Goal: Transaction & Acquisition: Purchase product/service

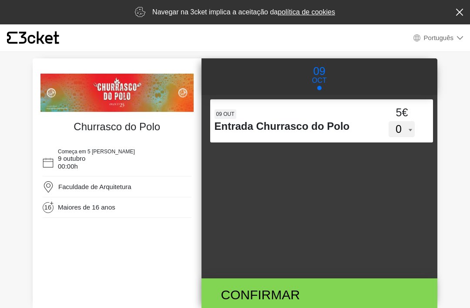
select select "pt_PT"
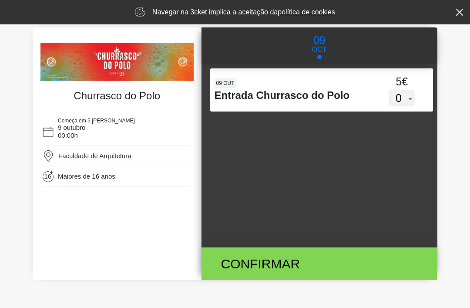
click at [411, 101] on select "0 1 2 3 4 5 6 7 8 9 10 11 12 13 14 15" at bounding box center [402, 98] width 26 height 17
select select "2"
click at [278, 129] on div "VnZkWVBOcTgxWkQ3aGhMYVVZUHlsQT09 09 out Entrada Churrasco do Polo 5€ 0 1 2 3 4 …" at bounding box center [320, 155] width 237 height 183
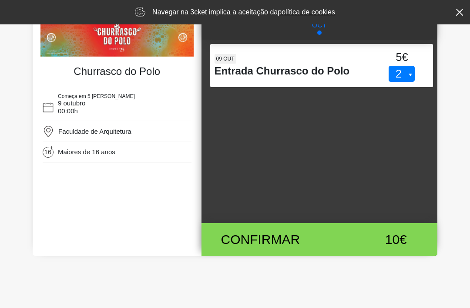
click at [337, 249] on div "Confirmar" at bounding box center [285, 240] width 140 height 20
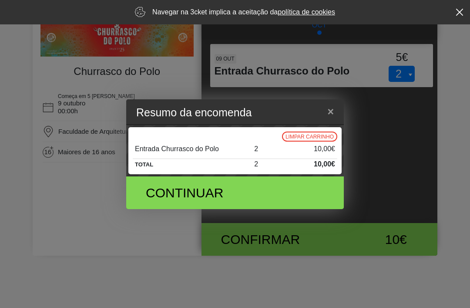
click at [324, 203] on div "Continuar" at bounding box center [235, 192] width 205 height 33
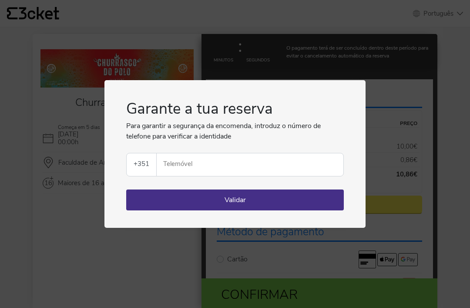
select select "pt_PT"
click at [321, 163] on input "Telemóvel" at bounding box center [254, 164] width 180 height 23
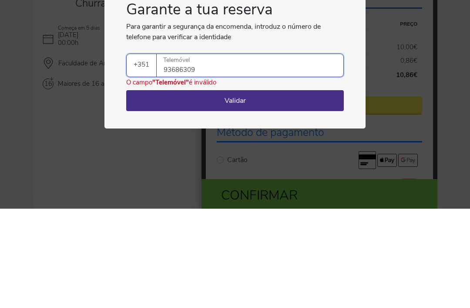
type input "936863092"
click at [300, 189] on button "Validar" at bounding box center [235, 199] width 218 height 21
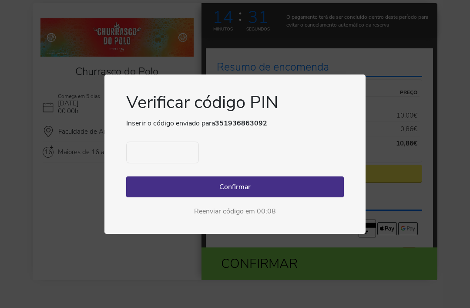
click at [171, 152] on input "text" at bounding box center [162, 153] width 73 height 22
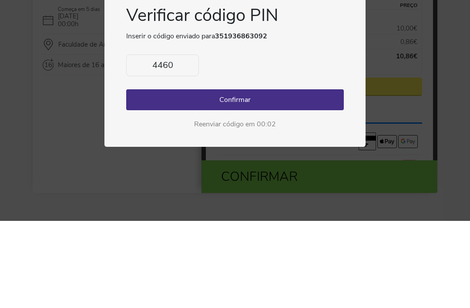
type input "4460"
click at [278, 176] on button "Confirmar" at bounding box center [235, 186] width 218 height 21
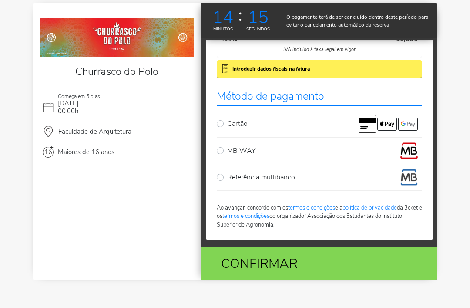
scroll to position [148, 0]
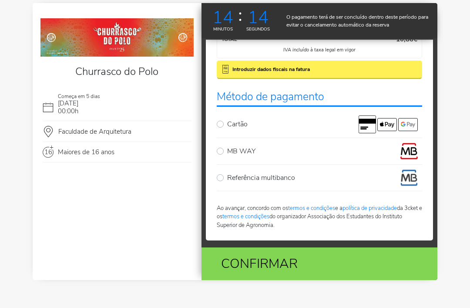
click at [322, 152] on label "MB WAY" at bounding box center [325, 150] width 196 height 17
click at [233, 148] on input "MB WAY" at bounding box center [230, 145] width 6 height 6
radio input "true"
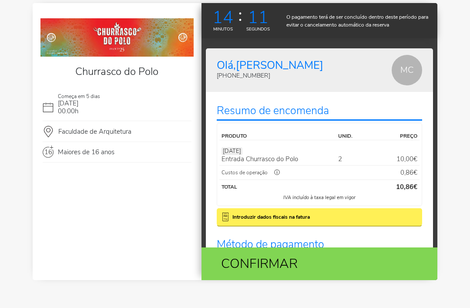
scroll to position [0, 0]
